Goal: Information Seeking & Learning: Learn about a topic

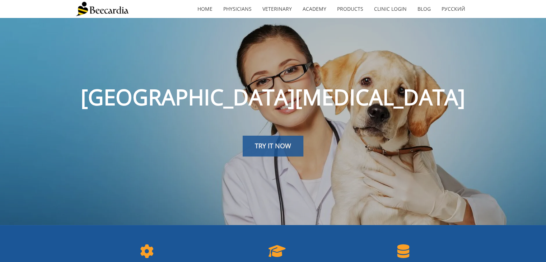
click at [290, 152] on link "TRY IT NOW" at bounding box center [273, 146] width 61 height 21
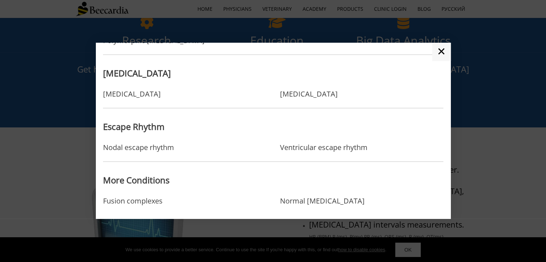
scroll to position [513, 0]
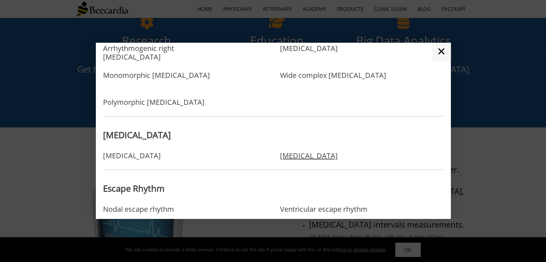
click at [284, 159] on link "Sick sinus syndrome" at bounding box center [309, 156] width 58 height 9
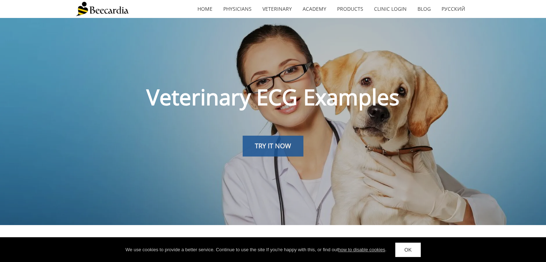
click at [264, 150] on span "TRY IT NOW" at bounding box center [273, 145] width 36 height 9
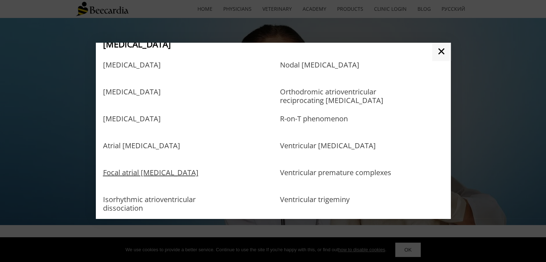
scroll to position [287, 0]
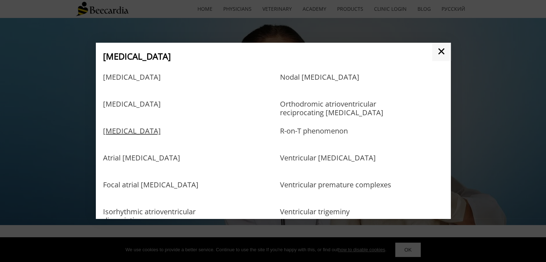
click at [157, 138] on link "[MEDICAL_DATA]" at bounding box center [132, 138] width 58 height 23
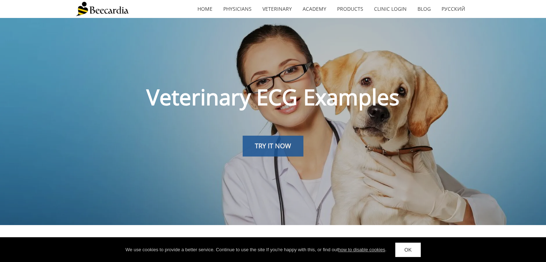
click at [265, 151] on link "TRY IT NOW" at bounding box center [273, 146] width 61 height 21
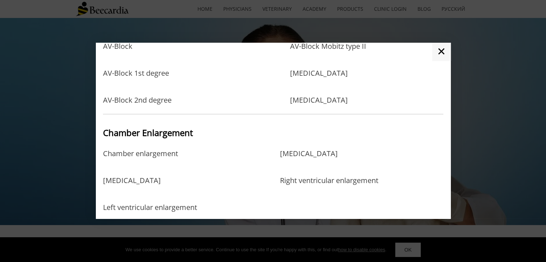
scroll to position [251, 0]
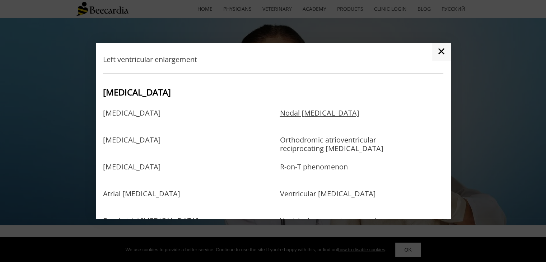
click at [313, 120] on link "Nodal [MEDICAL_DATA]" at bounding box center [319, 120] width 79 height 23
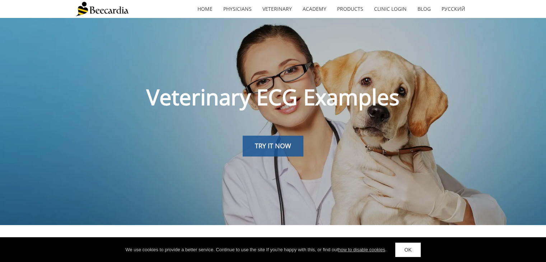
click at [282, 147] on span "TRY IT NOW" at bounding box center [273, 145] width 36 height 9
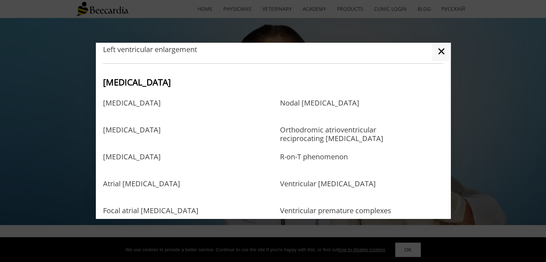
scroll to position [251, 0]
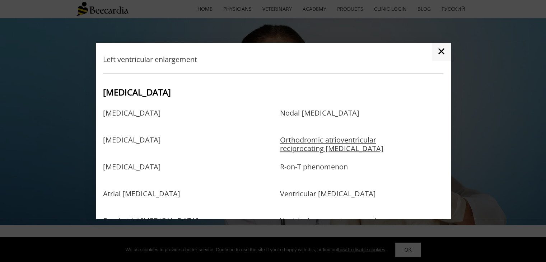
click at [300, 151] on link "Orthodromic atrioventricular reciprocating [MEDICAL_DATA]" at bounding box center [338, 147] width 117 height 23
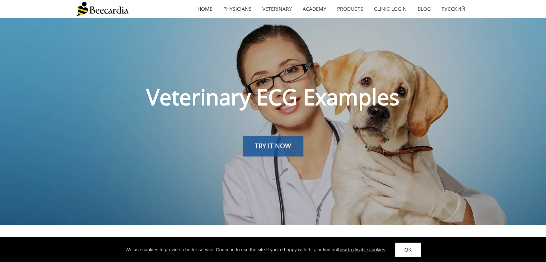
click at [289, 148] on span "TRY IT NOW" at bounding box center [273, 145] width 36 height 9
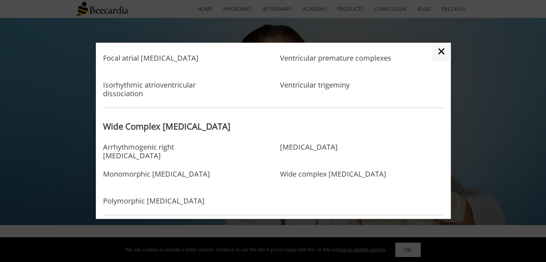
scroll to position [503, 0]
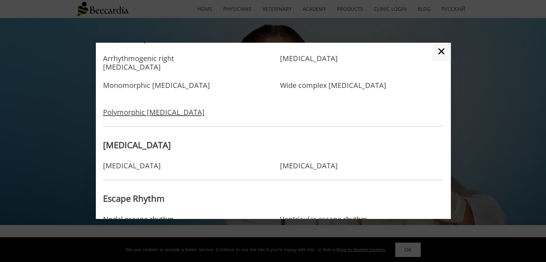
click at [194, 112] on link "Polymorphic [MEDICAL_DATA]" at bounding box center [154, 112] width 102 height 9
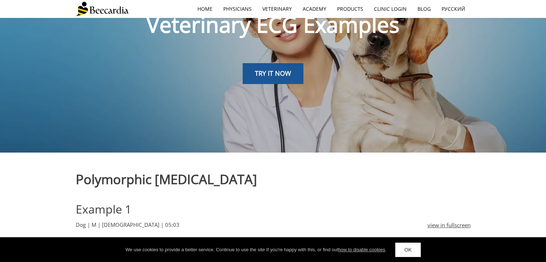
scroll to position [72, 0]
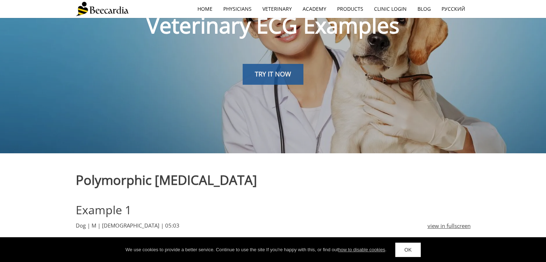
click at [286, 80] on link "TRY IT NOW" at bounding box center [273, 74] width 61 height 21
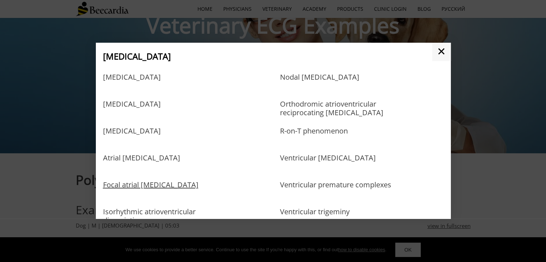
scroll to position [323, 0]
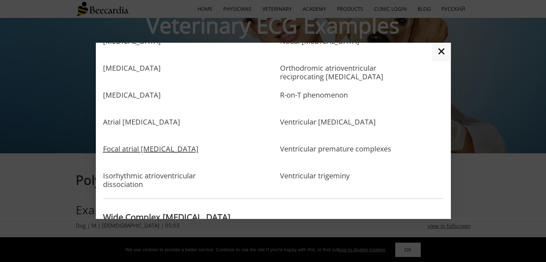
click at [150, 153] on link "Focal atrial [MEDICAL_DATA]" at bounding box center [151, 156] width 96 height 23
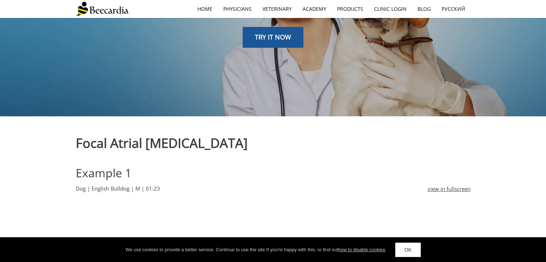
scroll to position [17, 0]
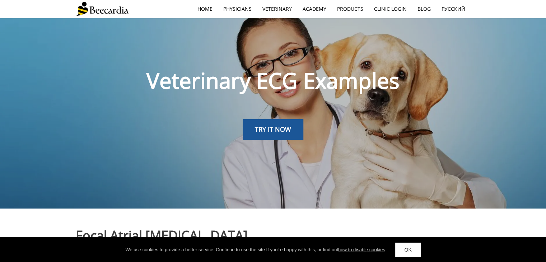
click at [289, 131] on span "TRY IT NOW" at bounding box center [273, 129] width 36 height 9
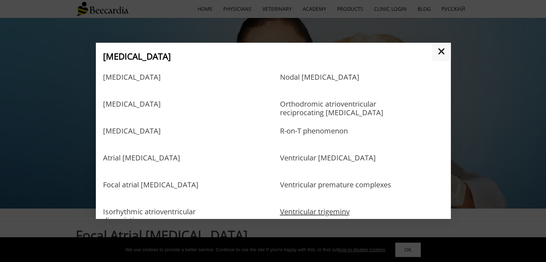
scroll to position [323, 0]
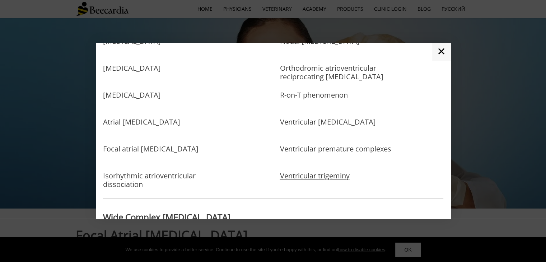
click at [307, 178] on link "Ventricular trigeminy" at bounding box center [315, 176] width 70 height 9
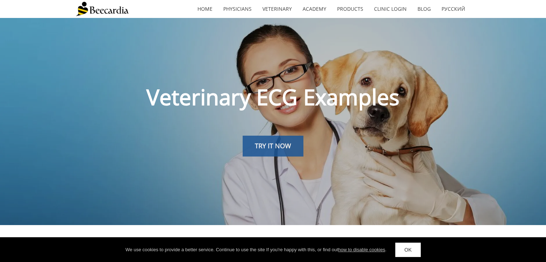
click at [293, 145] on link "TRY IT NOW" at bounding box center [273, 146] width 61 height 21
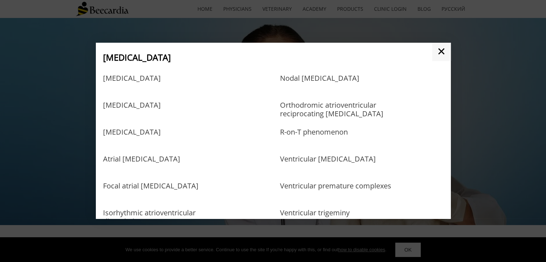
scroll to position [287, 0]
click at [311, 134] on link "R-on-T phenomenon" at bounding box center [314, 138] width 68 height 23
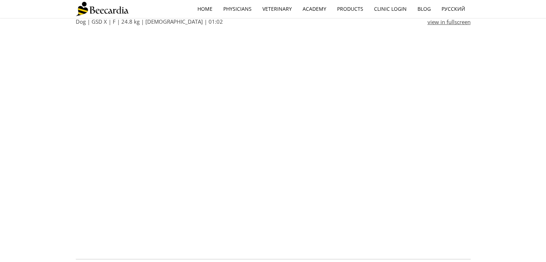
scroll to position [287, 0]
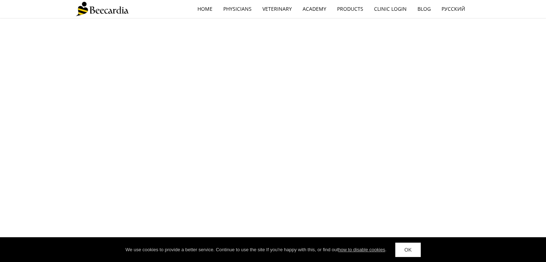
click at [130, 16] on div "home Physicians Veterinary Veterinarians Cardiologists Referrals Made Easy [GEO…" at bounding box center [273, 9] width 395 height 18
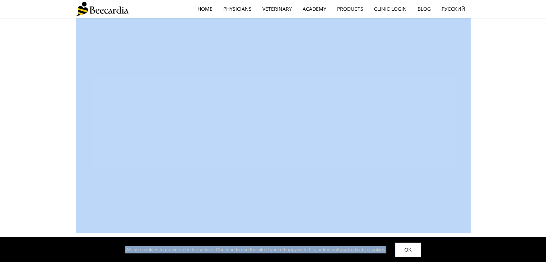
drag, startPoint x: 130, startPoint y: 258, endPoint x: 130, endPoint y: 268, distance: 9.7
